Goal: Task Accomplishment & Management: Complete application form

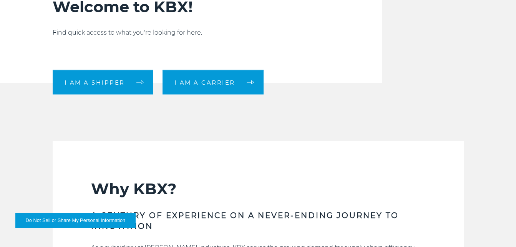
scroll to position [230, 0]
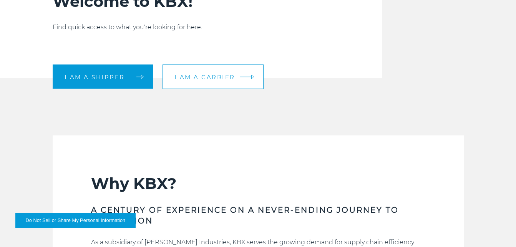
click at [223, 82] on link "I am a carrier" at bounding box center [212, 77] width 101 height 25
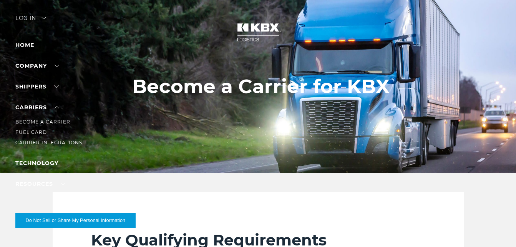
click at [60, 109] on li "Carriers Become a Carrier Fuel Card Carrier Integrations" at bounding box center [48, 125] width 67 height 44
click at [50, 117] on ul "Become a Carrier Fuel Card Carrier Integrations" at bounding box center [48, 129] width 67 height 35
click at [50, 121] on link "Become a Carrier" at bounding box center [42, 122] width 55 height 6
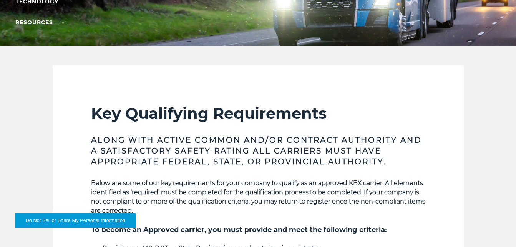
scroll to position [154, 0]
